Goal: Information Seeking & Learning: Learn about a topic

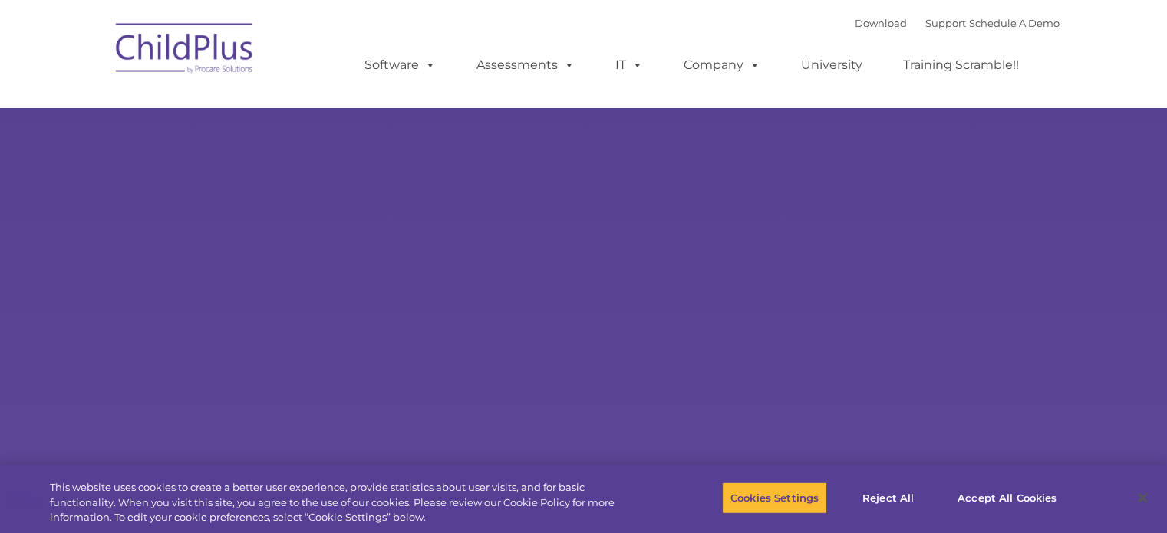
select select "MEDIUM"
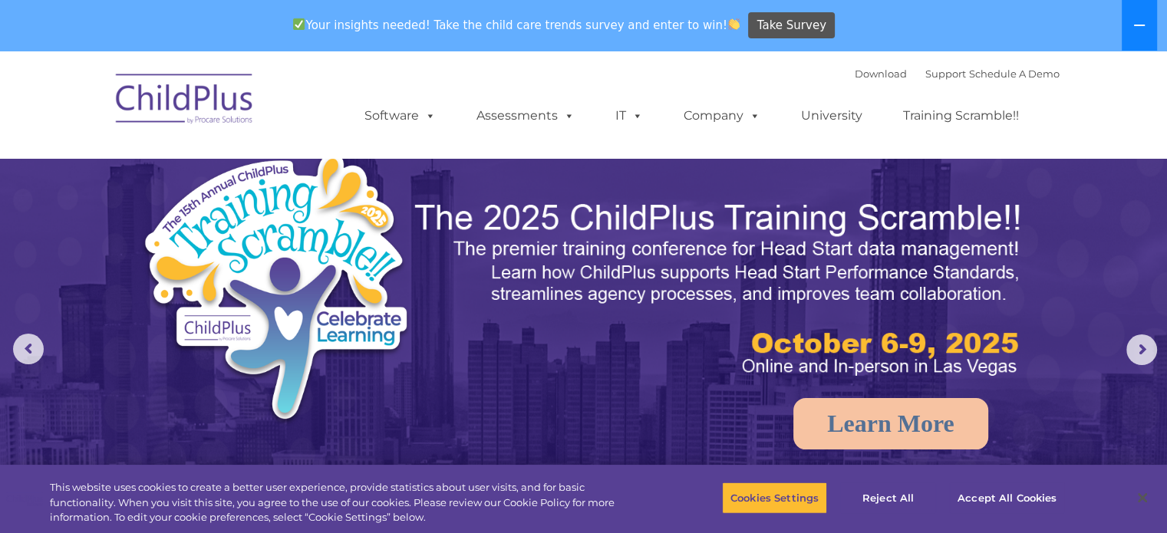
click at [1136, 21] on icon at bounding box center [1139, 25] width 12 height 12
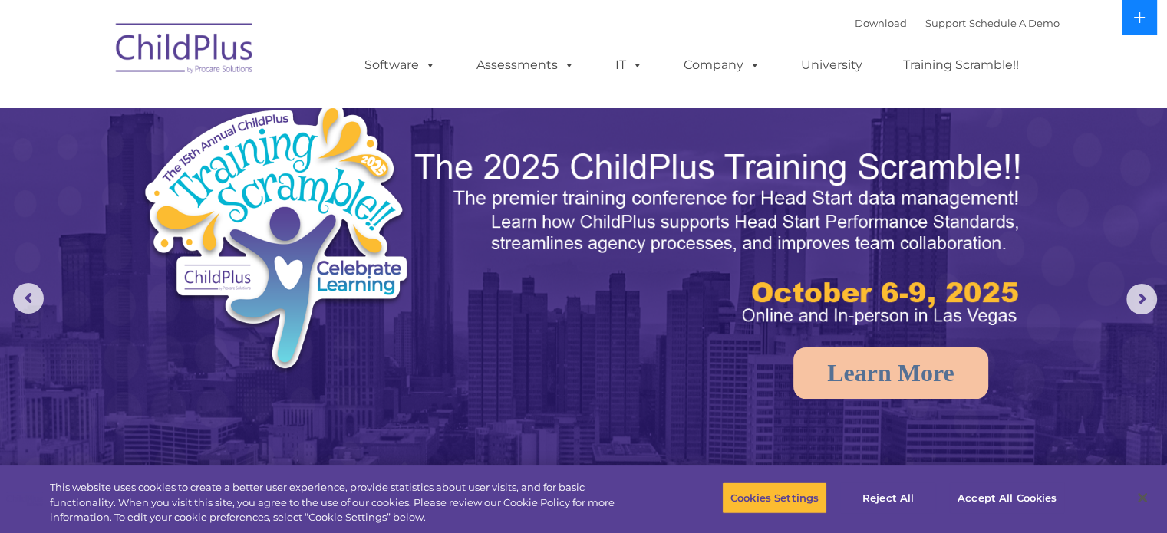
click at [1136, 21] on icon at bounding box center [1139, 18] width 12 height 12
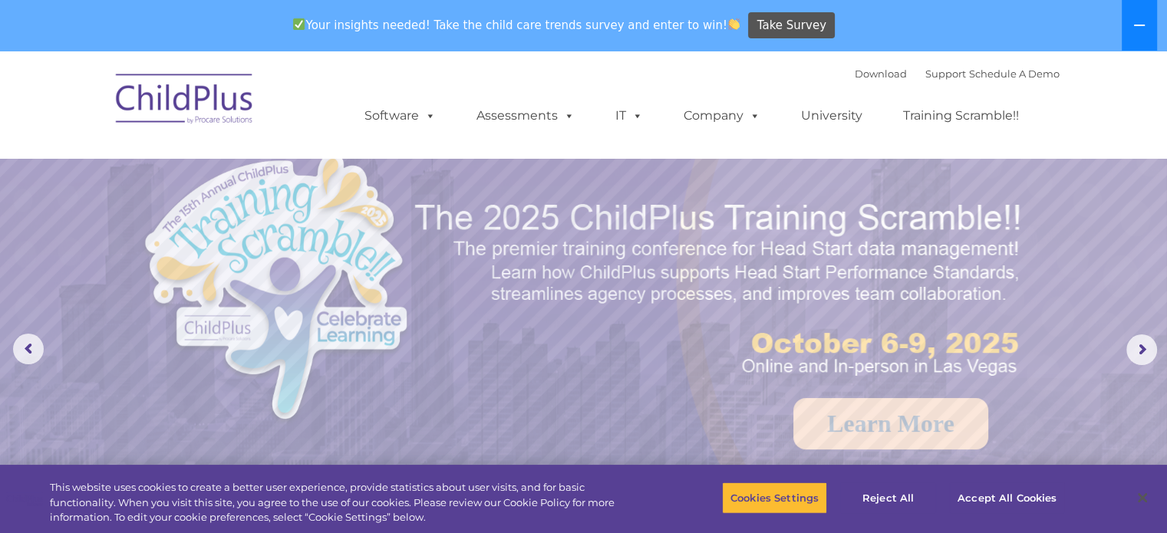
click at [1133, 25] on icon at bounding box center [1139, 25] width 12 height 12
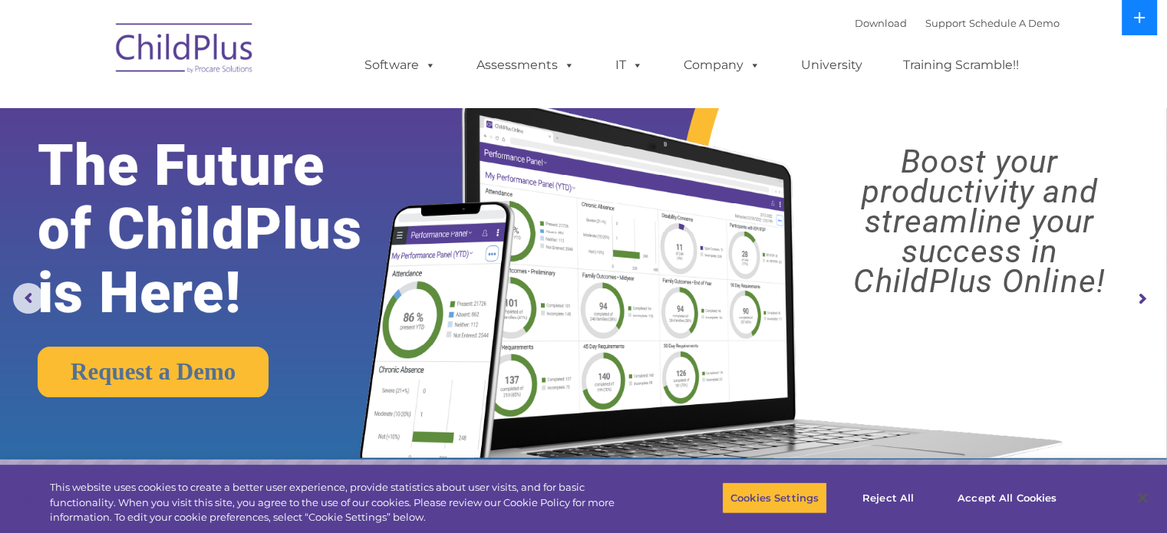
click at [1133, 25] on button at bounding box center [1139, 17] width 35 height 35
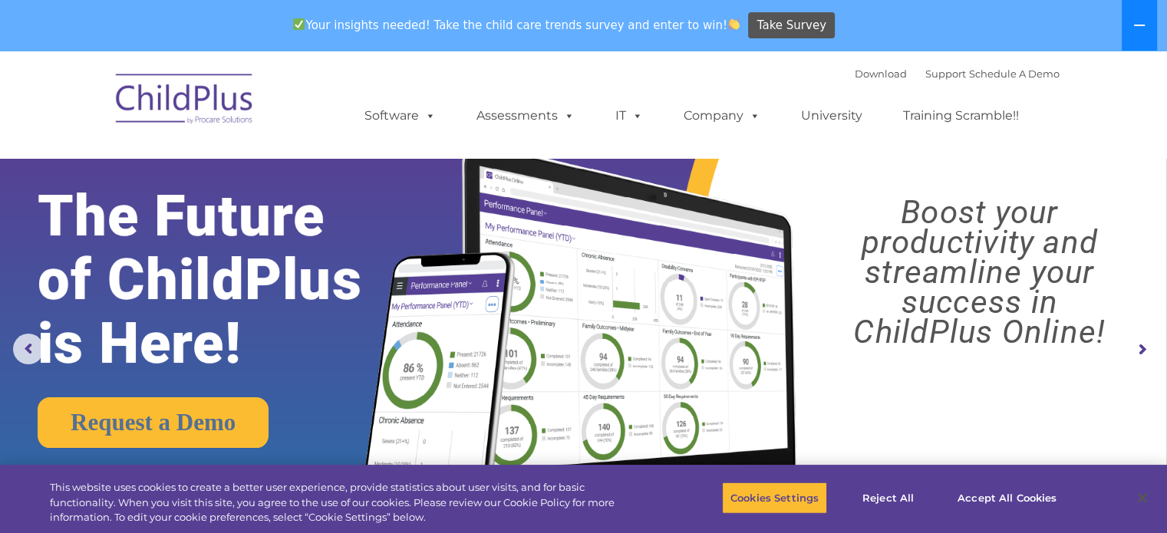
click at [1133, 25] on icon at bounding box center [1139, 25] width 12 height 12
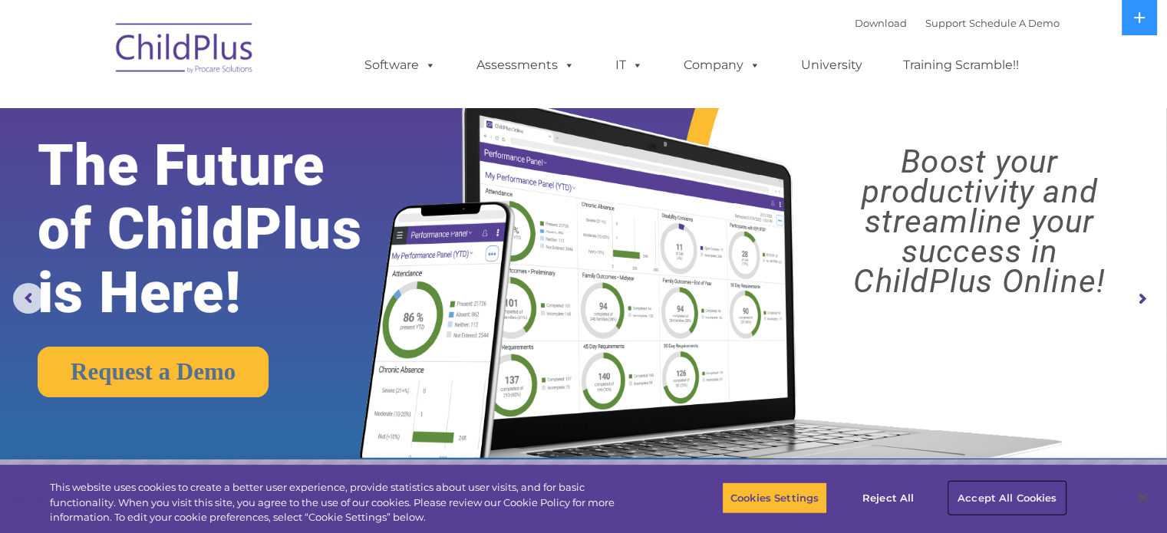
click at [977, 493] on button "Accept All Cookies" at bounding box center [1007, 498] width 116 height 32
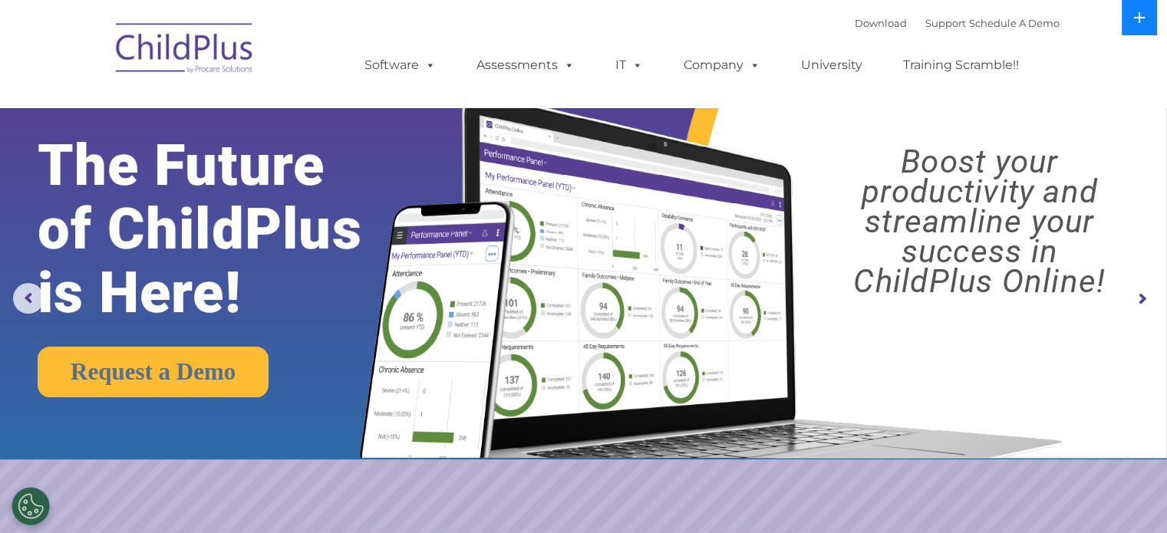
click at [1145, 12] on icon at bounding box center [1139, 18] width 12 height 12
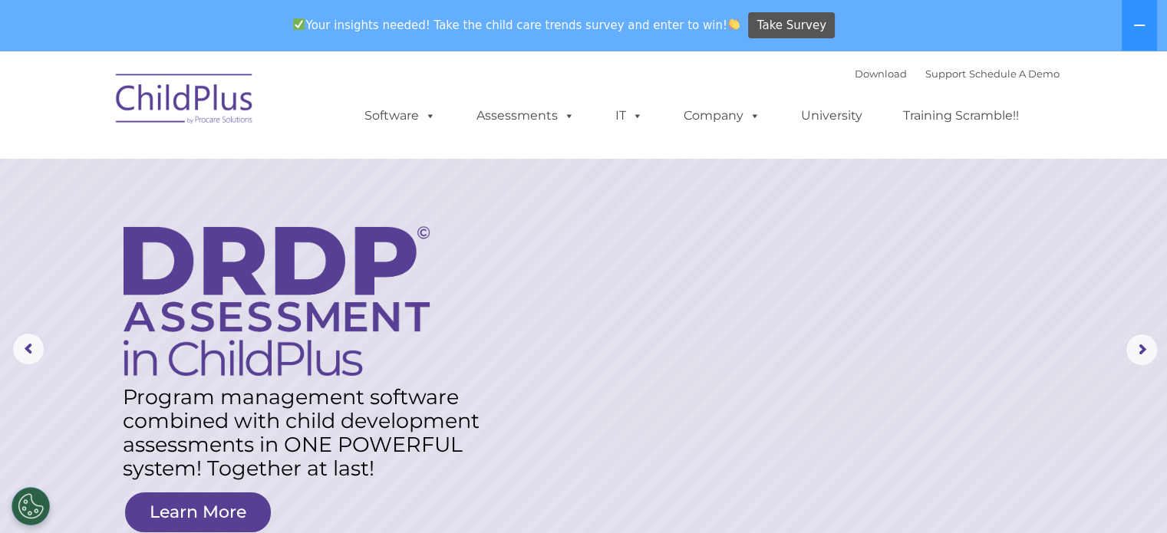
click at [166, 100] on img at bounding box center [184, 101] width 153 height 77
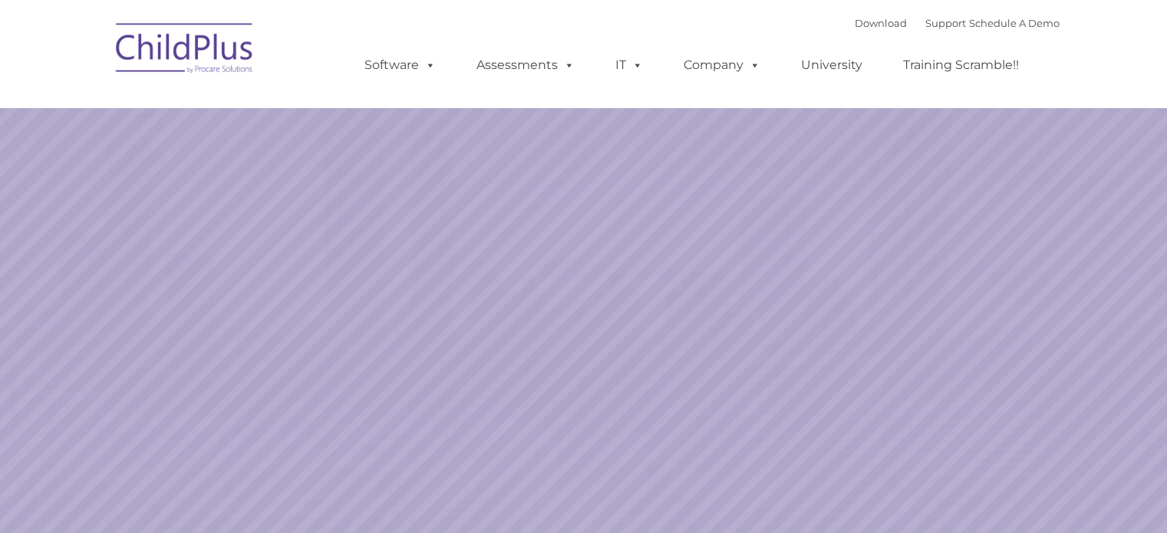
select select "MEDIUM"
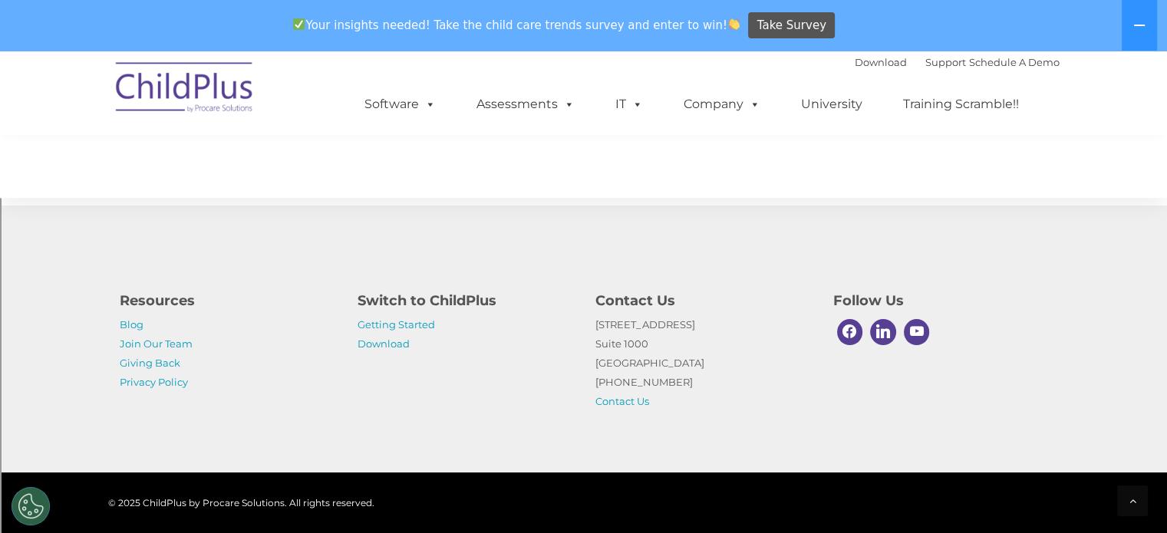
scroll to position [1786, 0]
click at [1139, 30] on icon at bounding box center [1139, 25] width 12 height 12
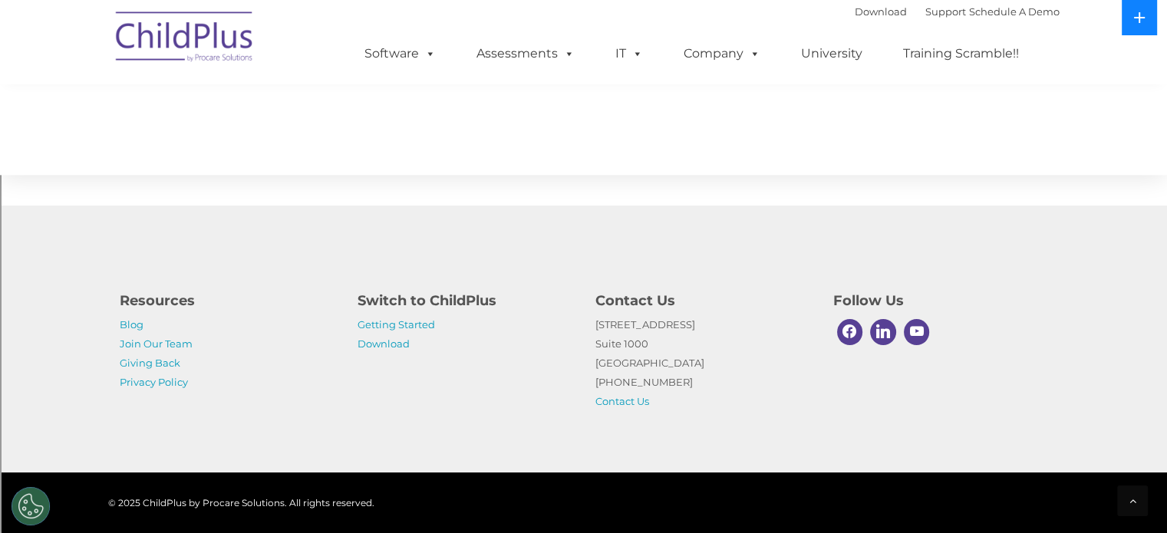
scroll to position [1734, 0]
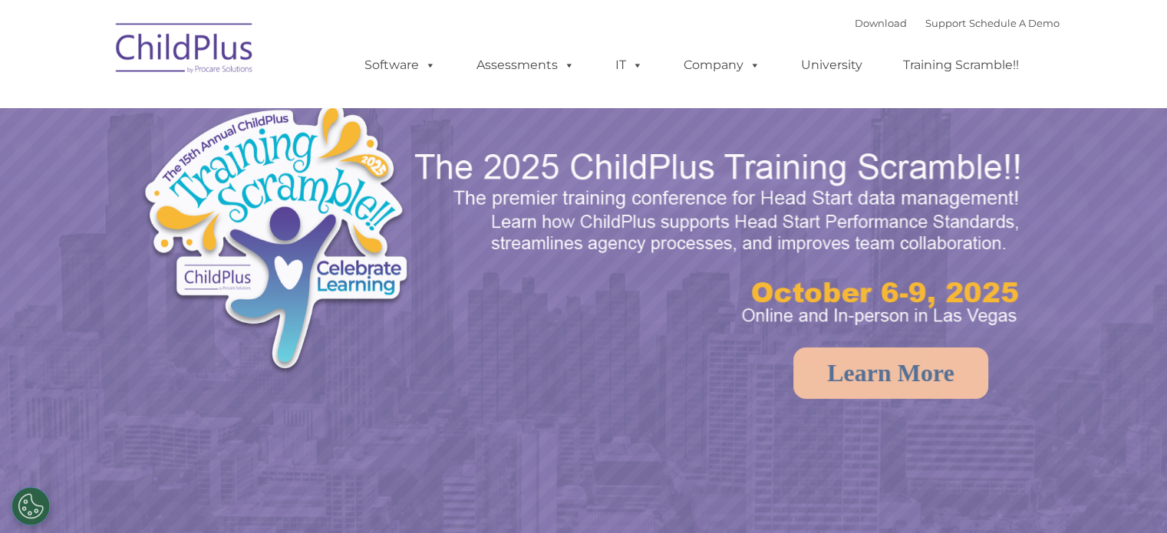
select select "MEDIUM"
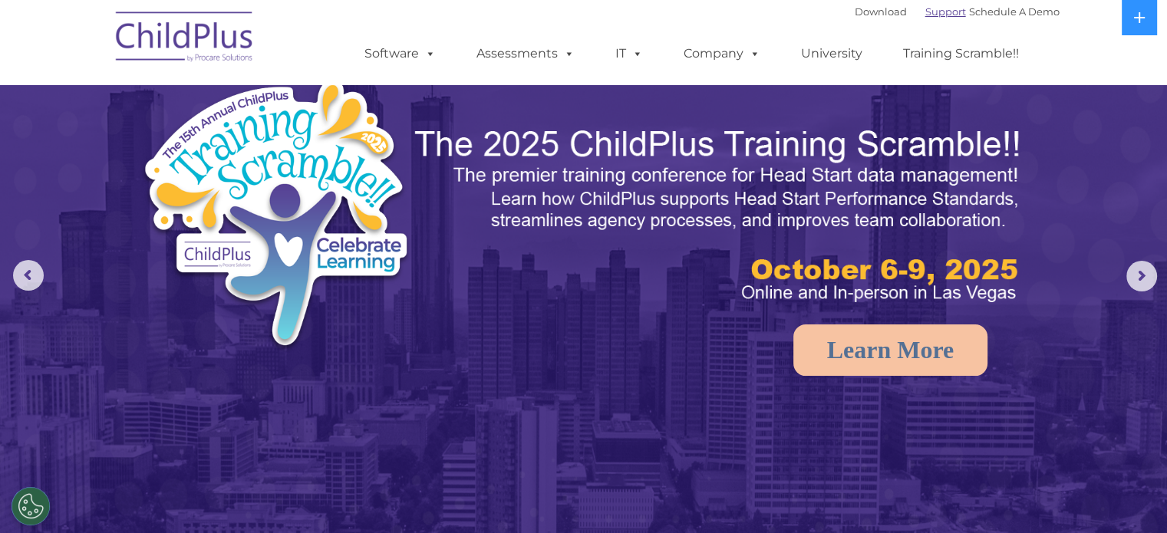
click at [939, 12] on link "Support" at bounding box center [945, 11] width 41 height 12
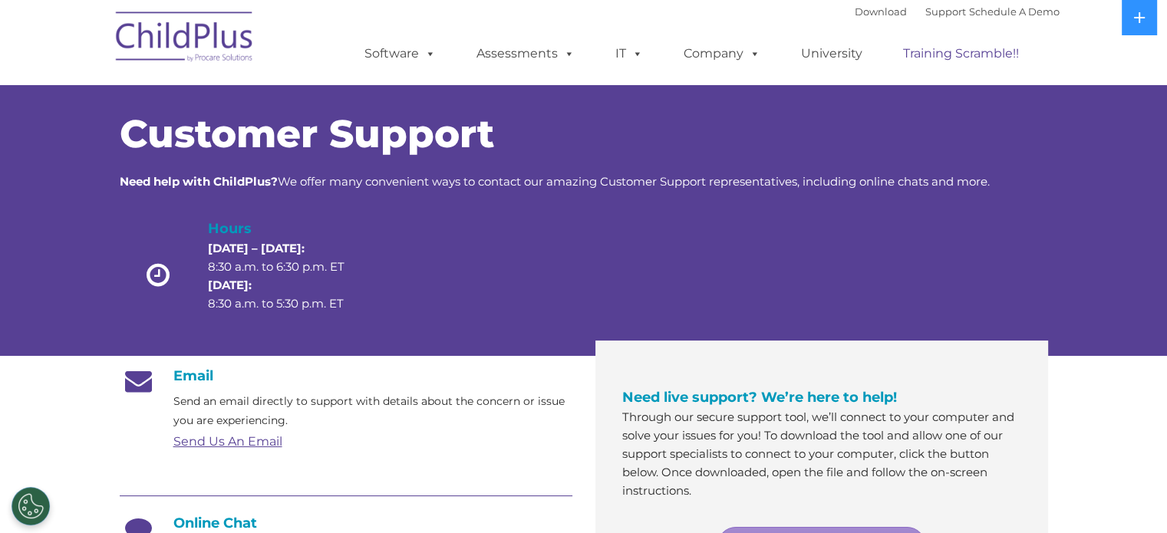
click at [992, 54] on link "Training Scramble!!" at bounding box center [961, 53] width 147 height 31
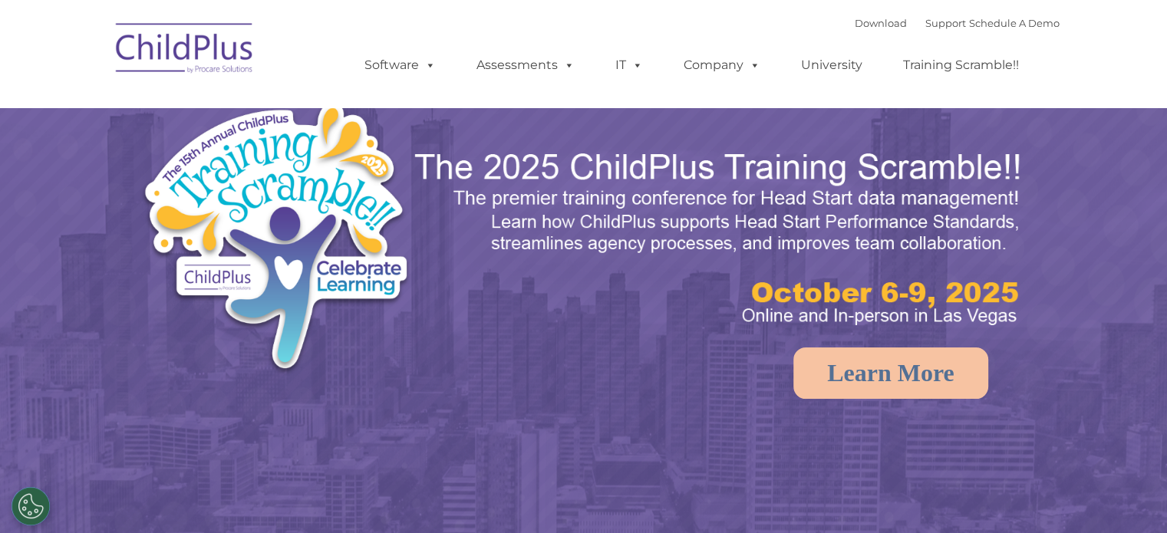
select select "MEDIUM"
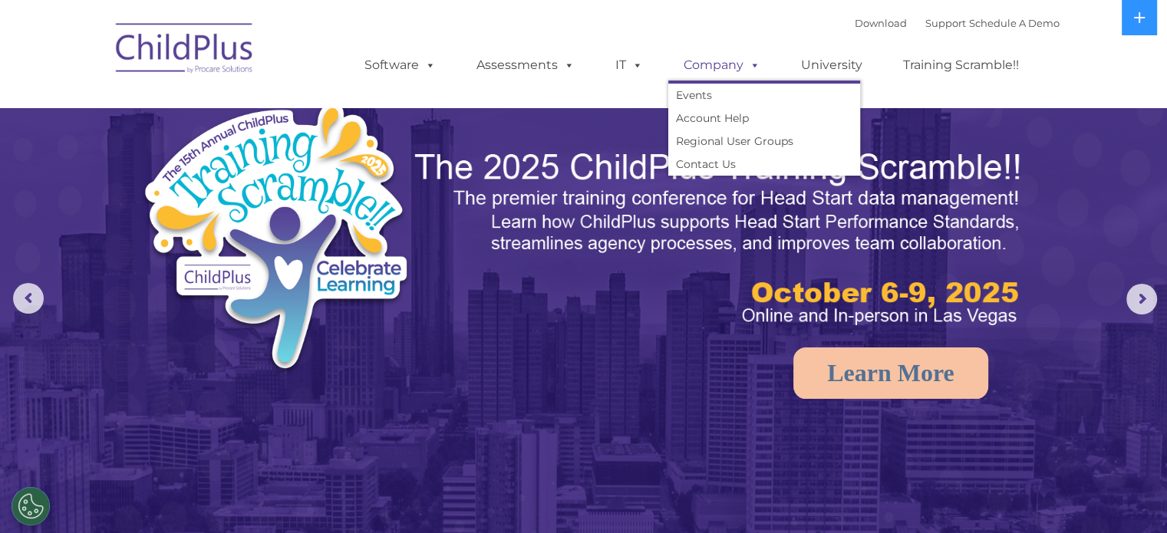
click at [693, 61] on link "Company" at bounding box center [721, 65] width 107 height 31
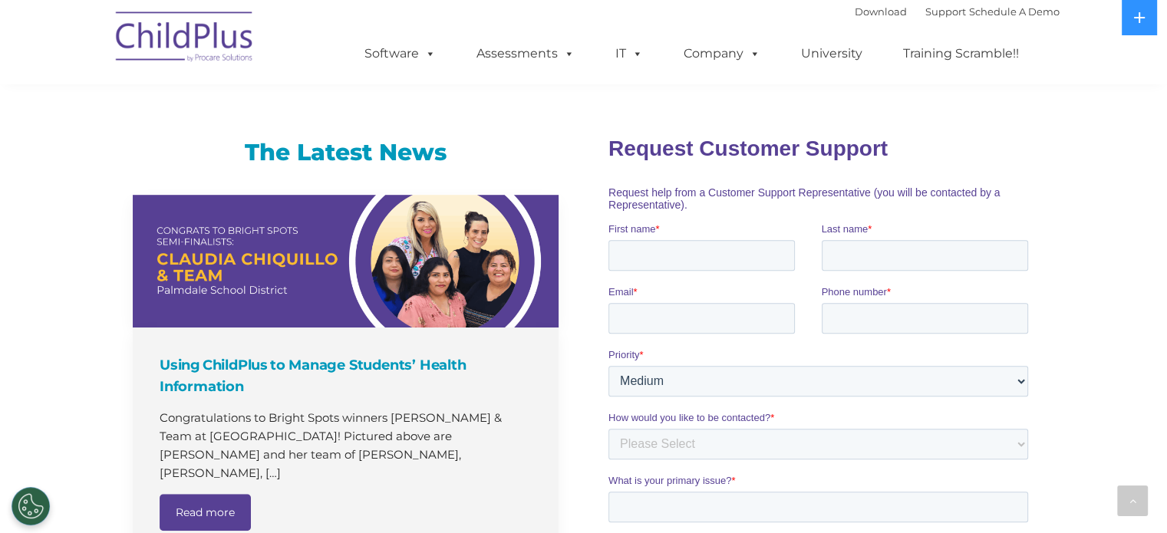
scroll to position [1400, 0]
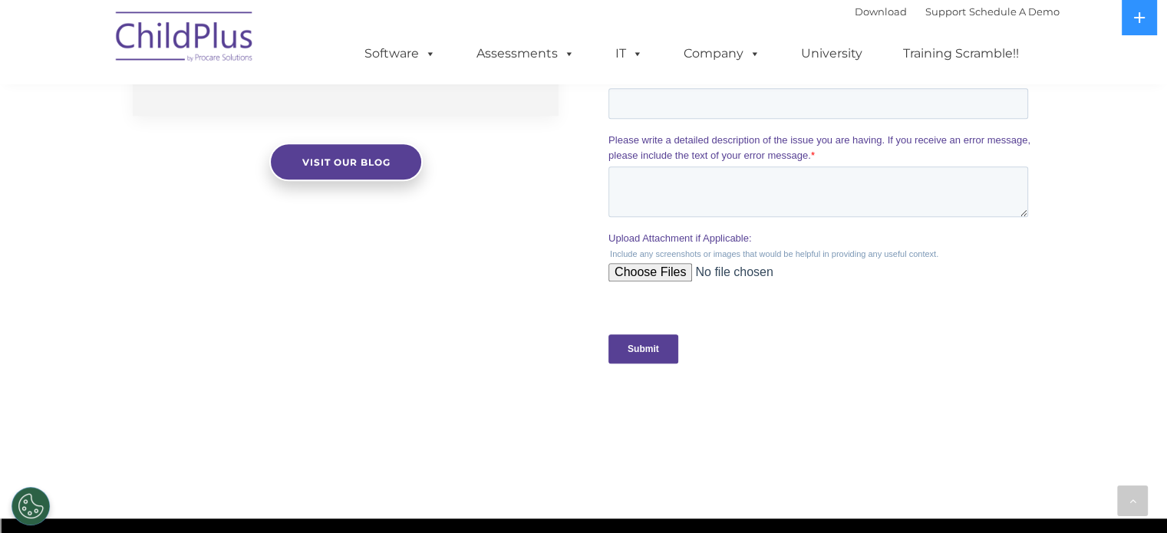
click at [1163, 262] on div "The Latest News Using ChildPlus to Manage Students’ Health Information Congratu…" at bounding box center [583, 28] width 1167 height 780
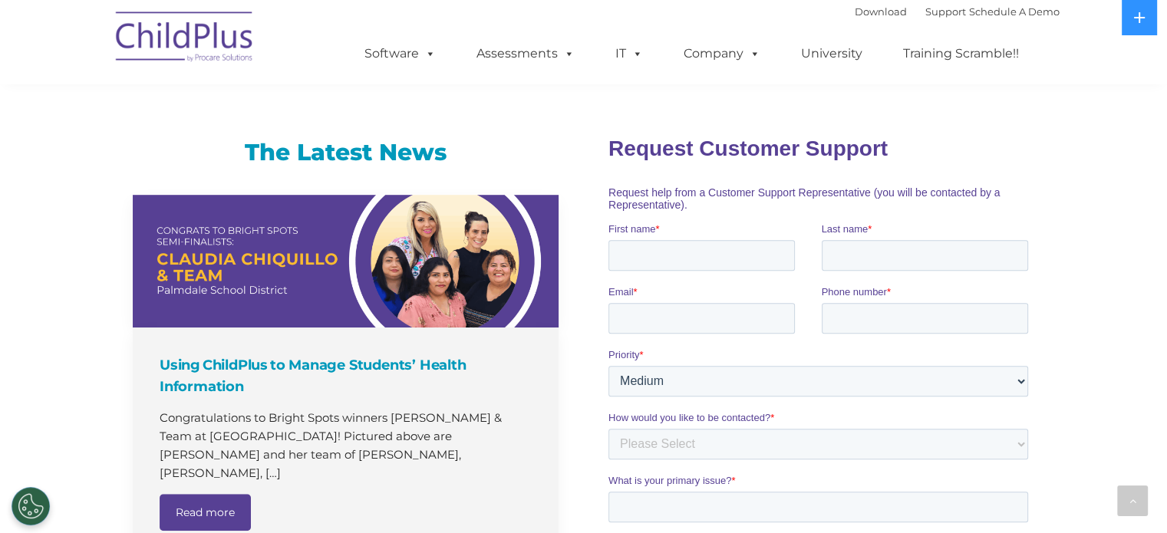
scroll to position [467, 0]
